Goal: Transaction & Acquisition: Purchase product/service

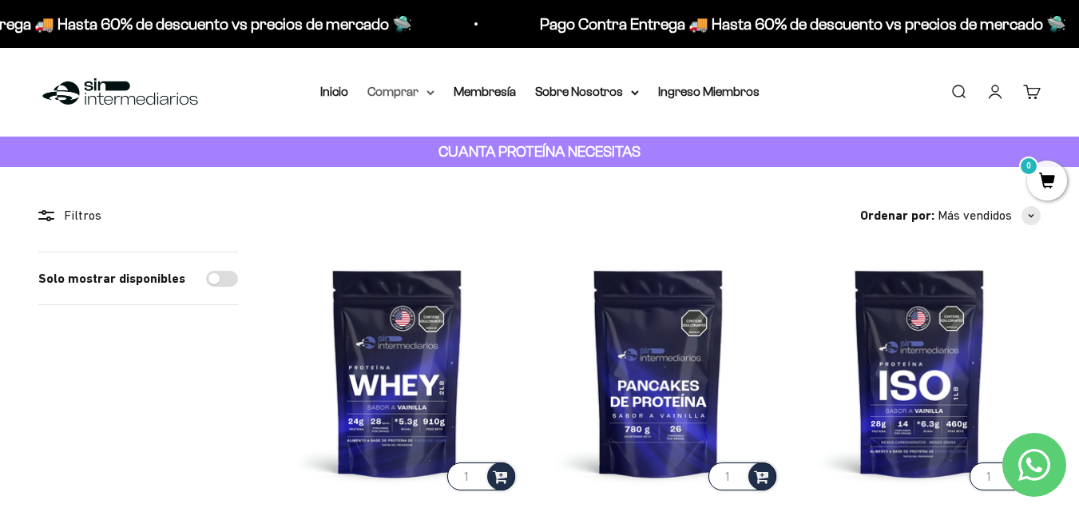
click at [432, 93] on icon at bounding box center [430, 92] width 6 height 3
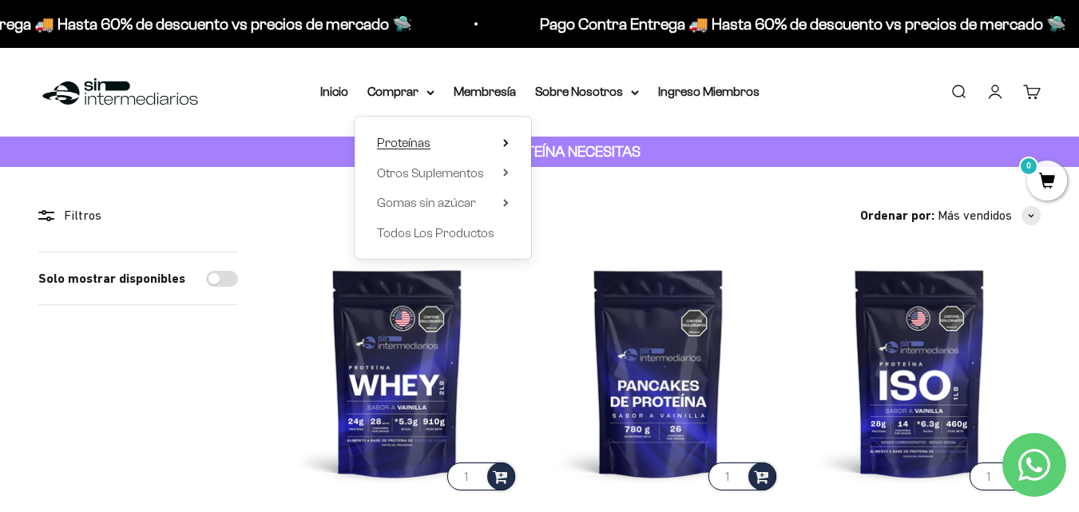
click at [509, 139] on icon at bounding box center [506, 143] width 6 height 8
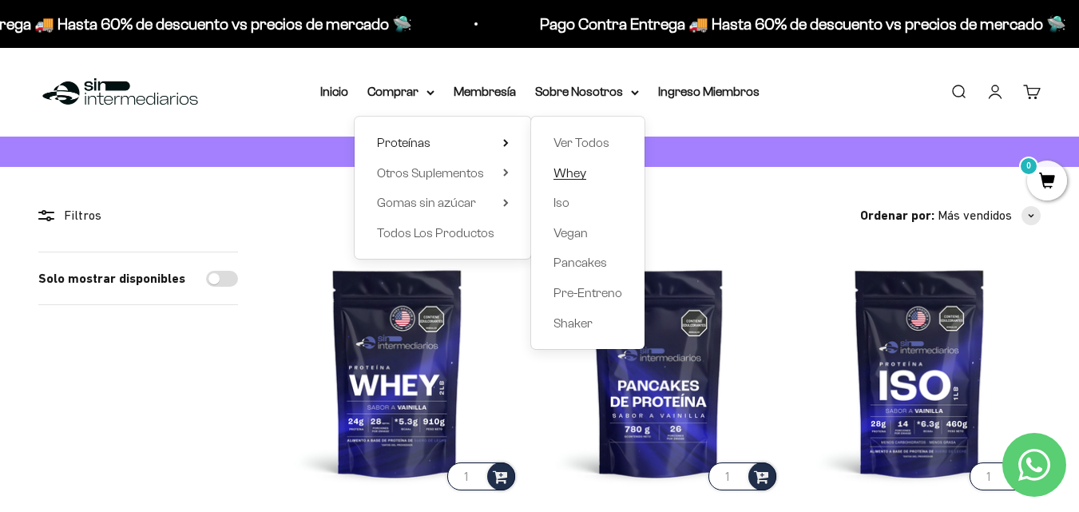
click at [561, 169] on span "Whey" at bounding box center [570, 173] width 33 height 14
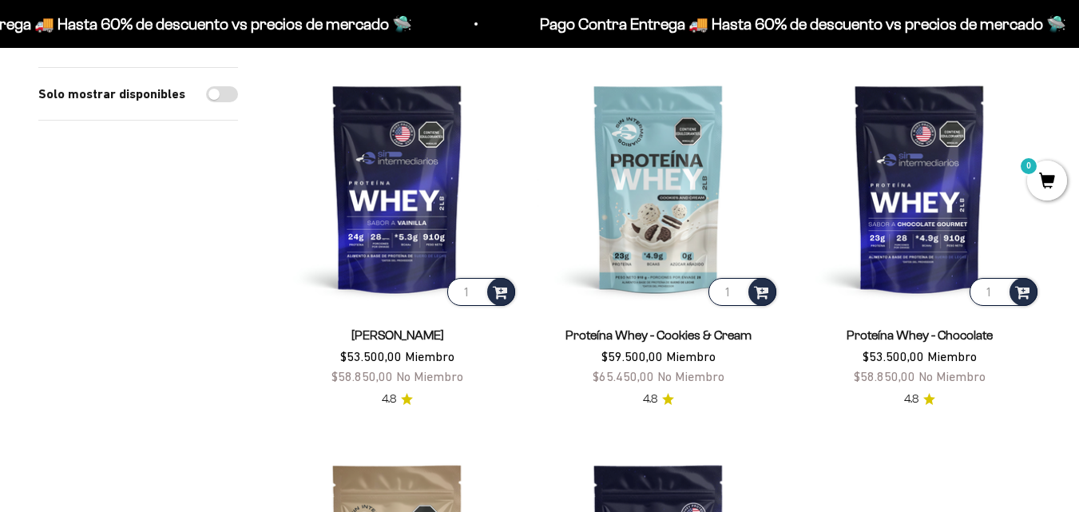
scroll to position [185, 0]
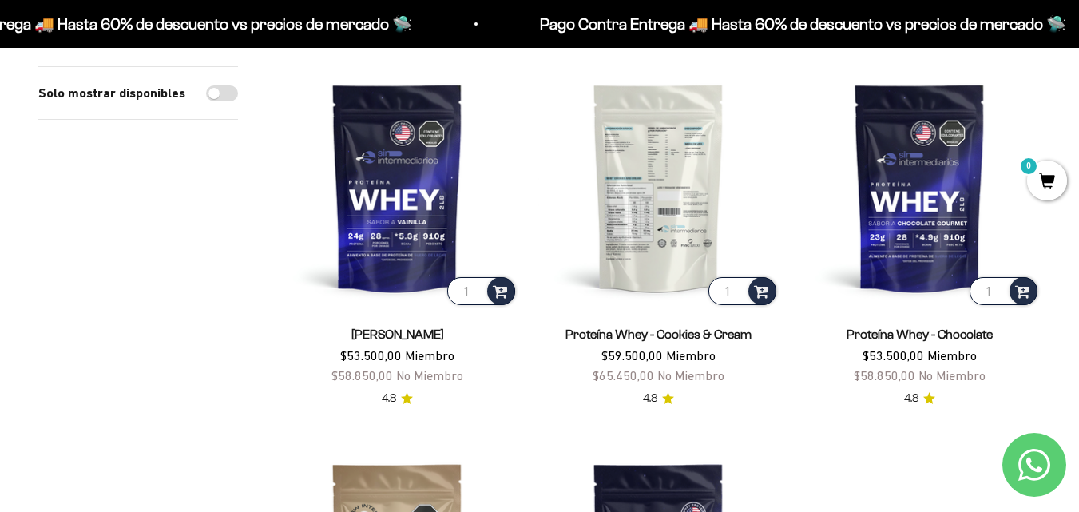
click at [682, 216] on img at bounding box center [659, 187] width 242 height 242
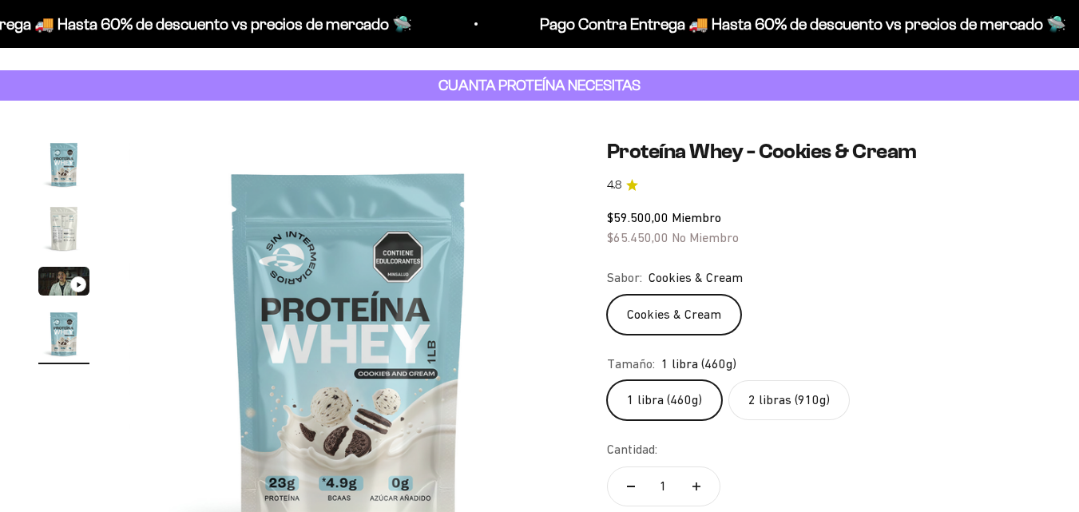
scroll to position [70, 0]
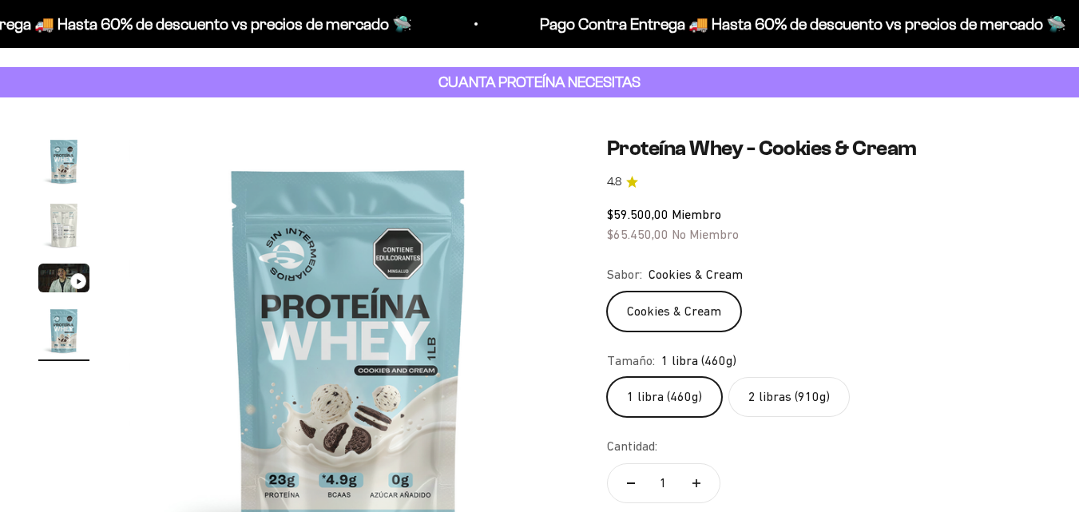
click at [807, 394] on label "2 libras (910g)" at bounding box center [789, 397] width 121 height 40
click at [607, 377] on input "2 libras (910g)" at bounding box center [606, 376] width 1 height 1
radio input "true"
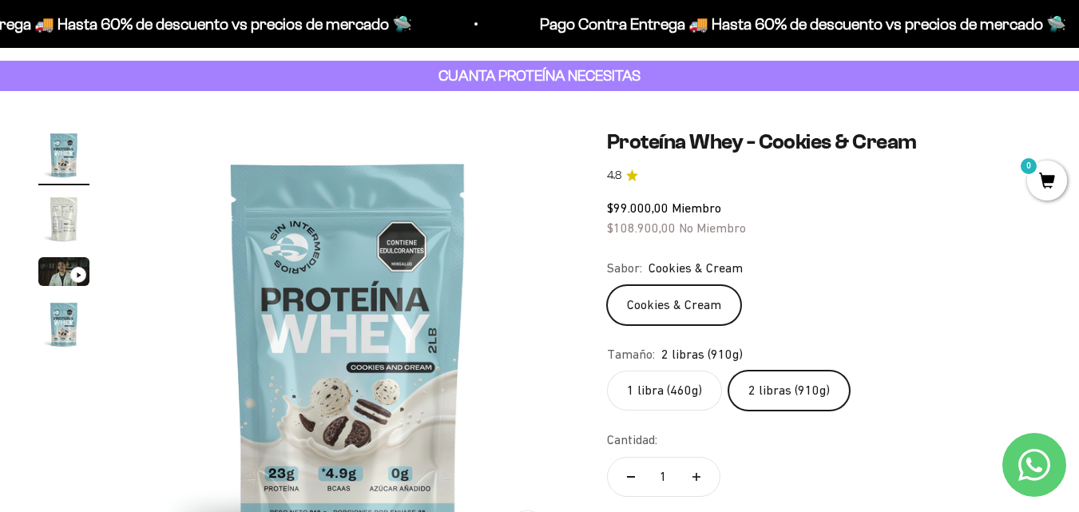
scroll to position [72, 0]
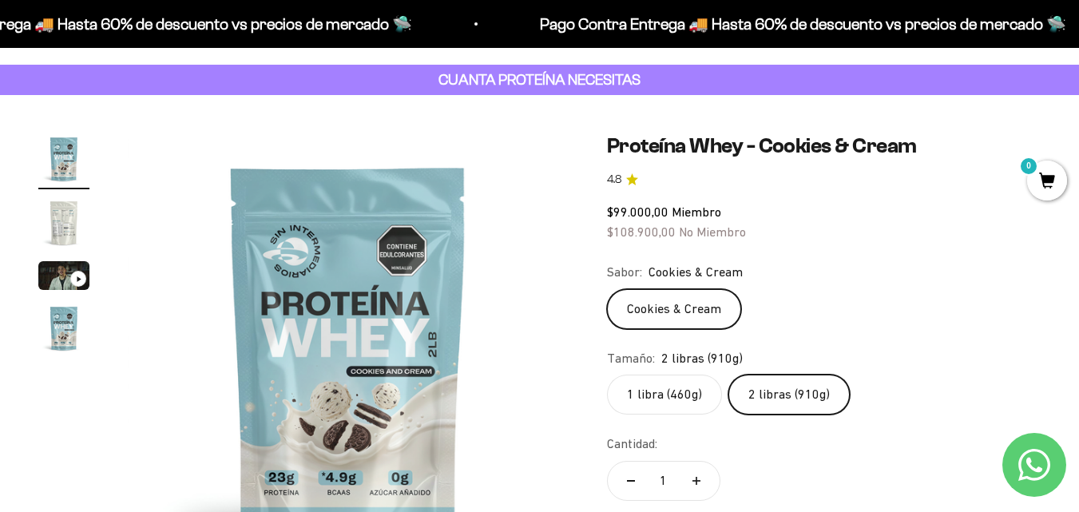
click at [69, 216] on img "Ir al artículo 2" at bounding box center [63, 222] width 51 height 51
click at [68, 216] on img "Ir al artículo 2" at bounding box center [63, 222] width 51 height 51
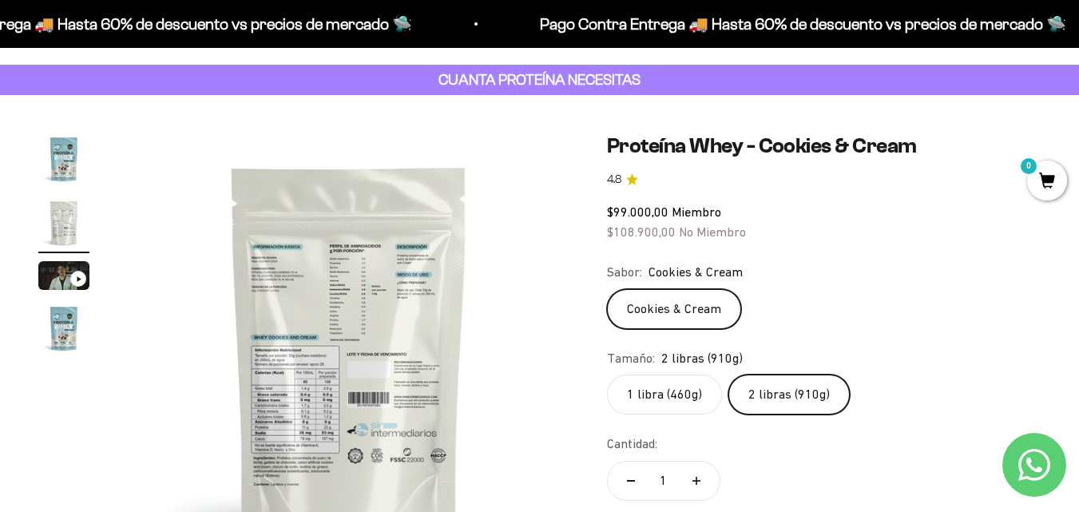
scroll to position [77, 0]
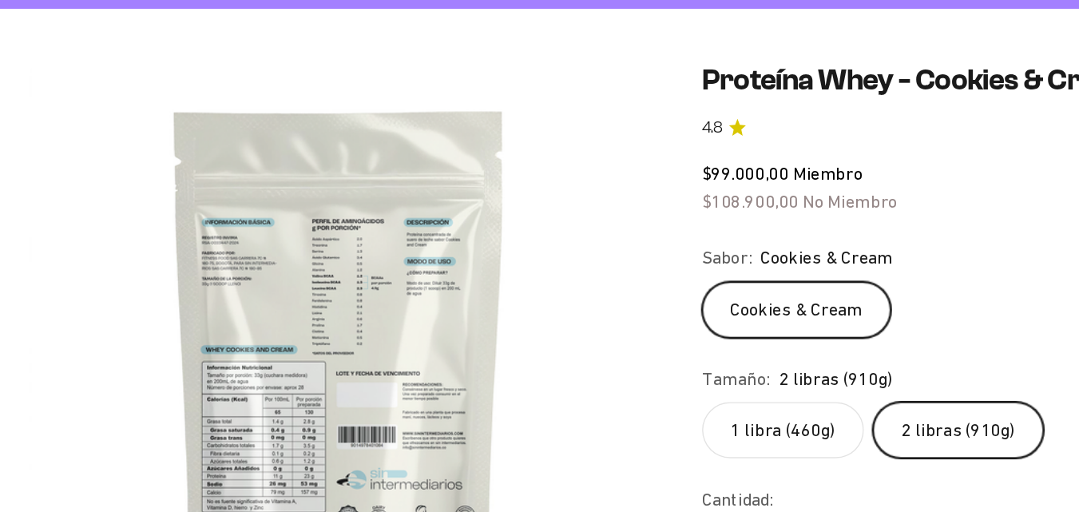
click at [369, 345] on img at bounding box center [349, 348] width 441 height 441
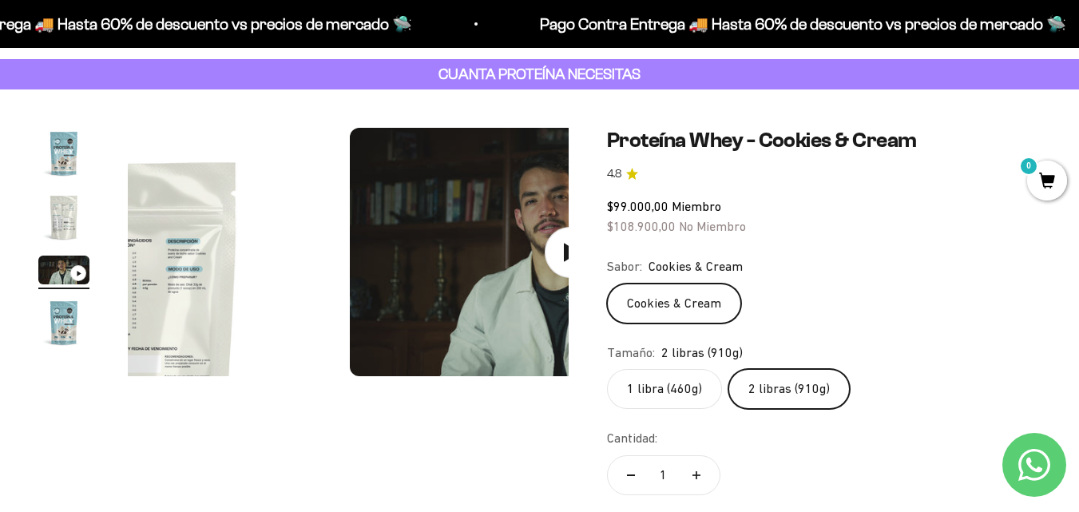
scroll to position [0, 900]
